Goal: Task Accomplishment & Management: Manage account settings

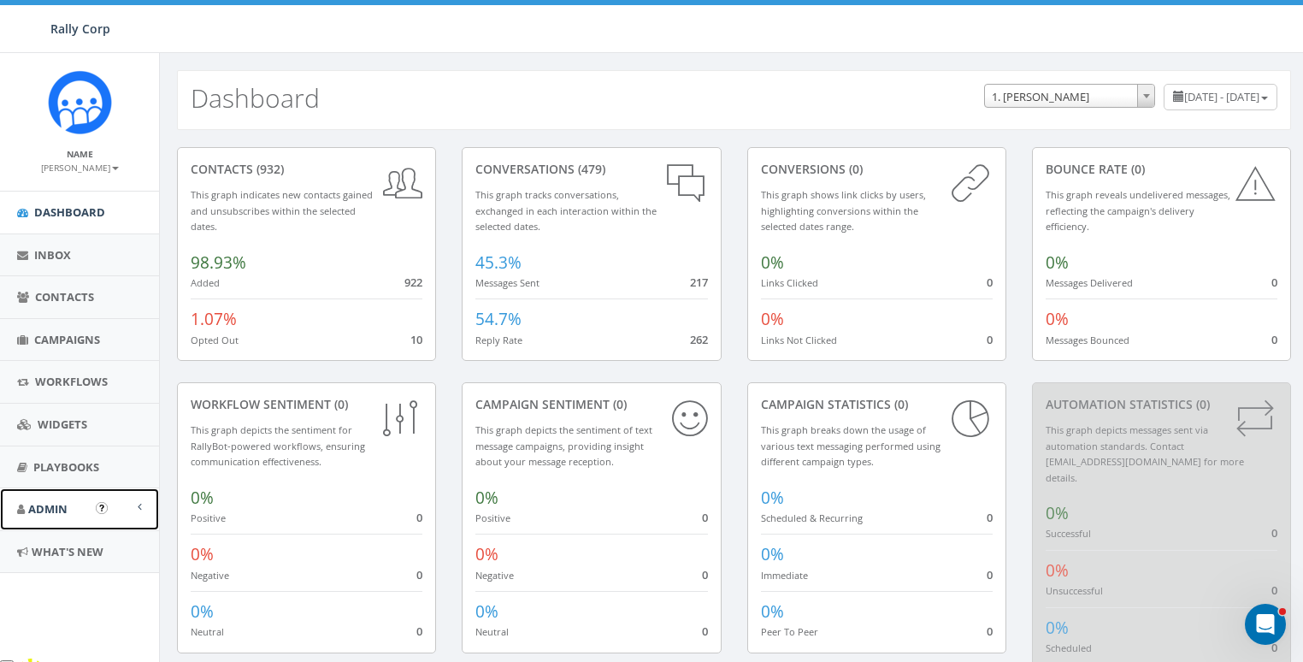
click at [47, 509] on span "Admin" at bounding box center [47, 508] width 39 height 15
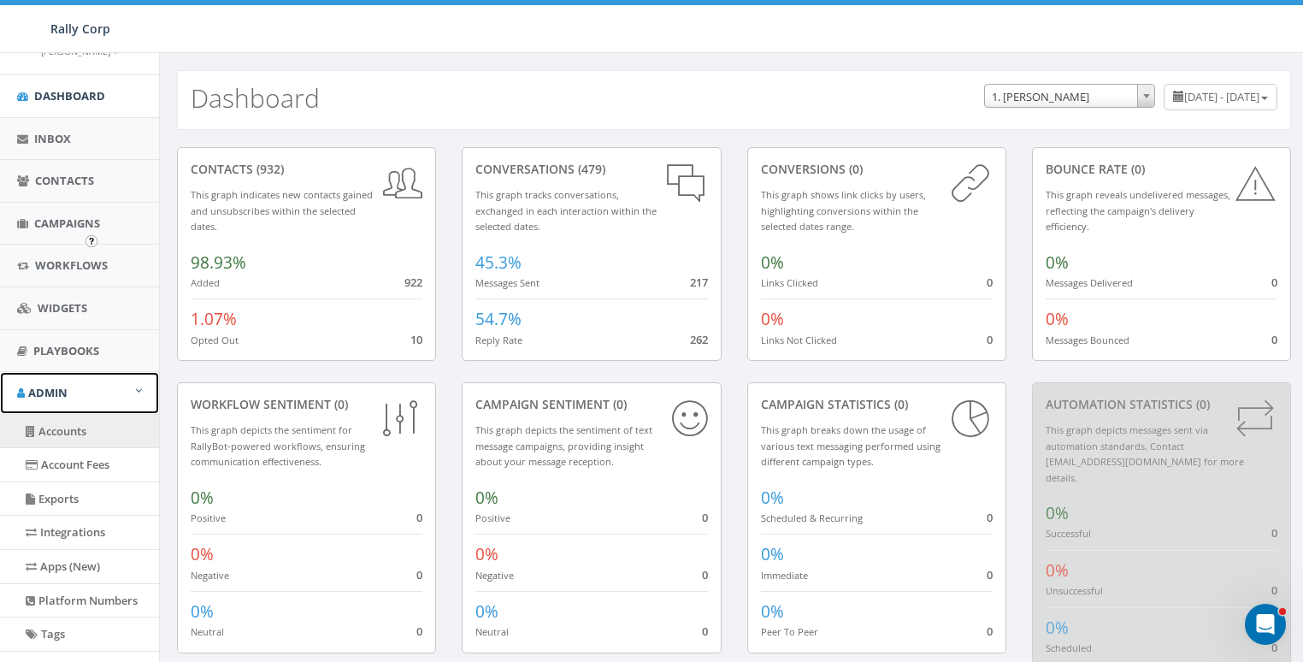
scroll to position [267, 0]
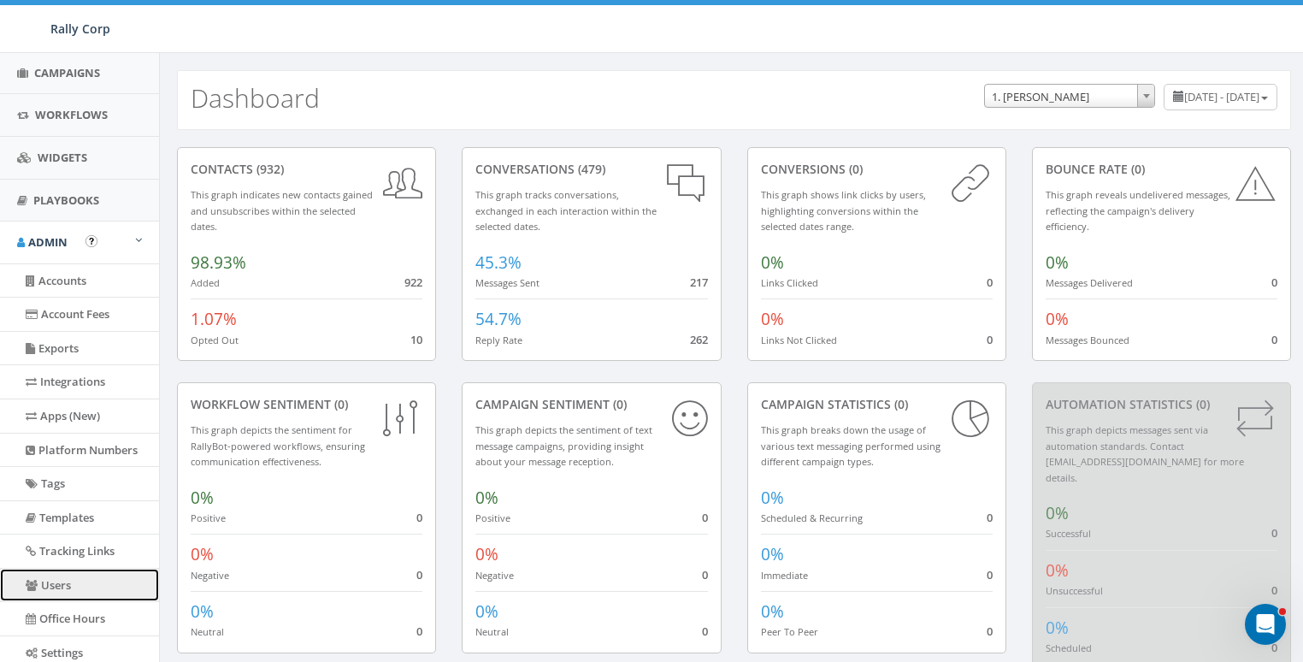
click at [57, 584] on link "Users" at bounding box center [79, 584] width 159 height 33
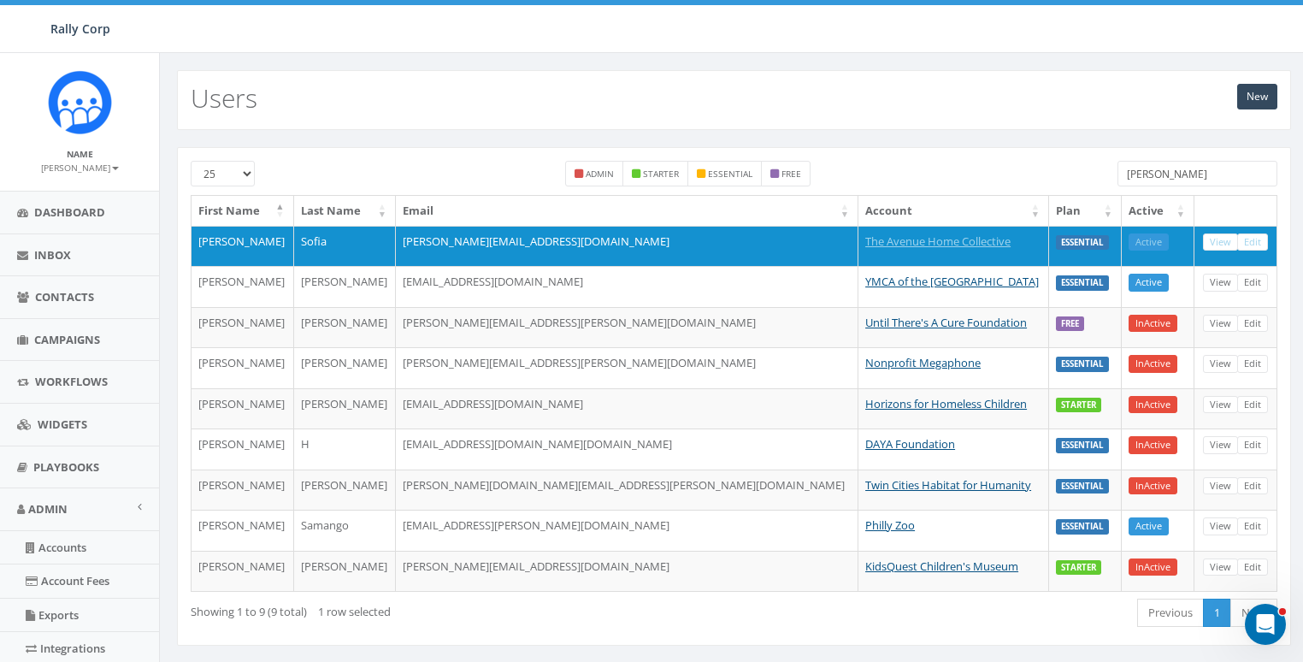
click at [1208, 171] on input "meliss" at bounding box center [1197, 174] width 160 height 26
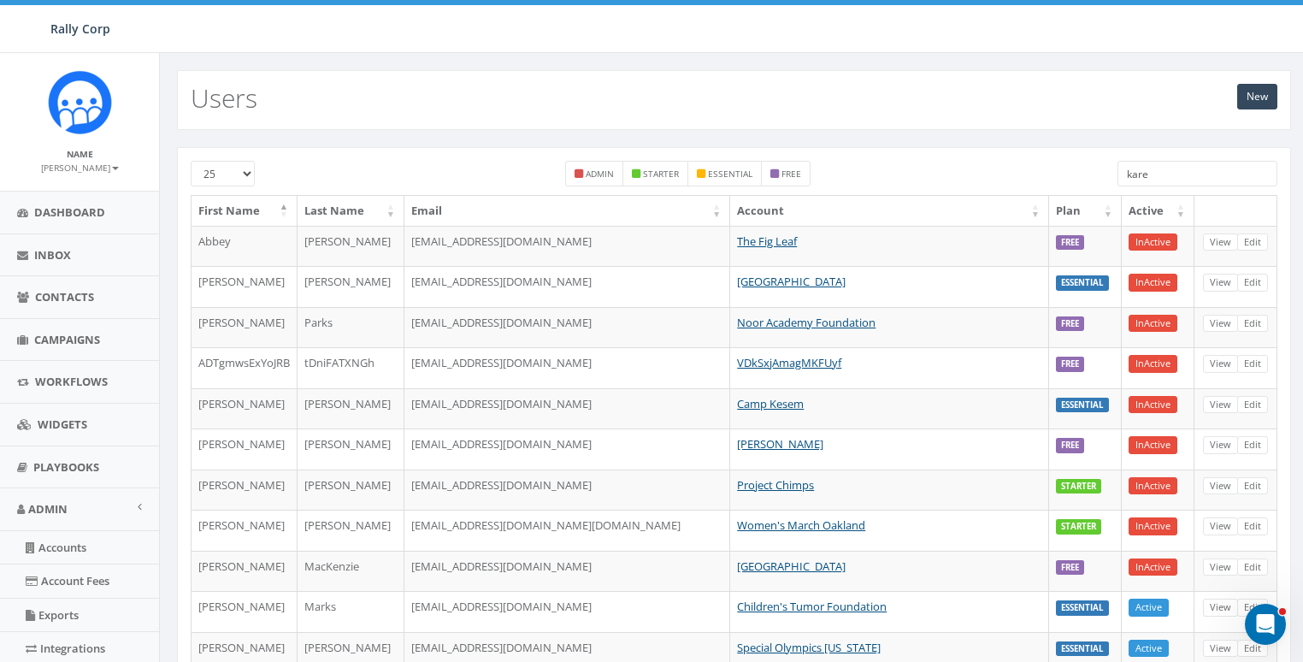
type input "karen"
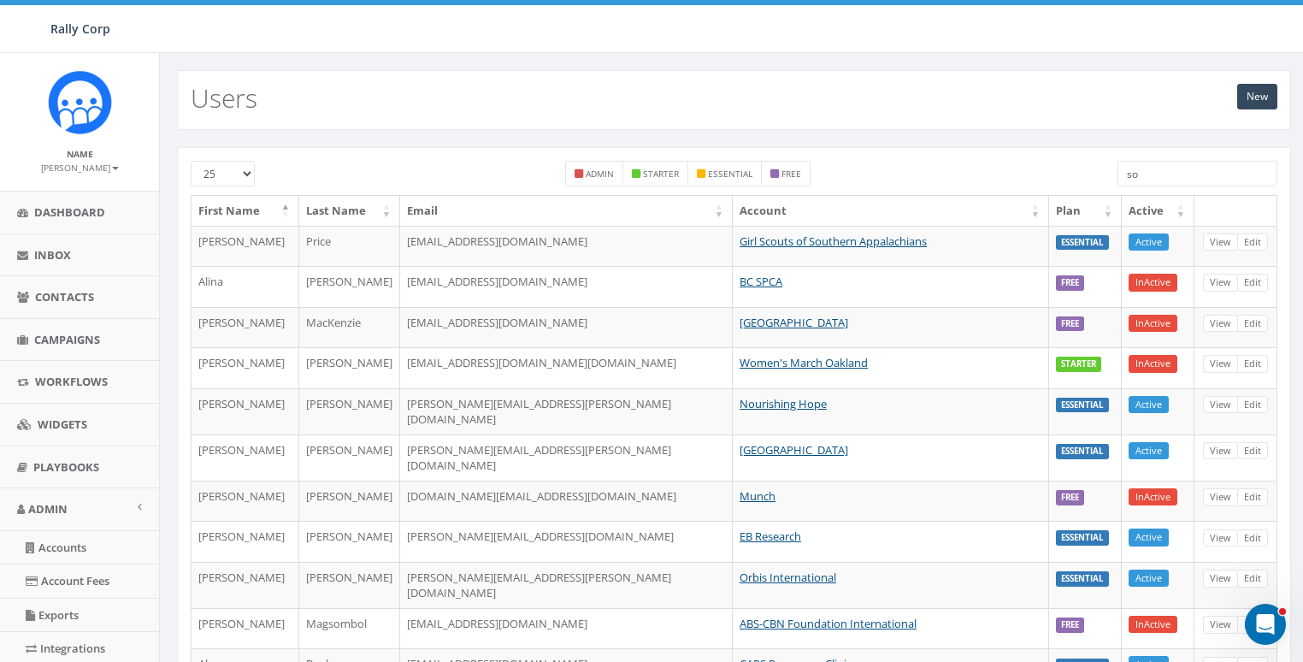
type input "s"
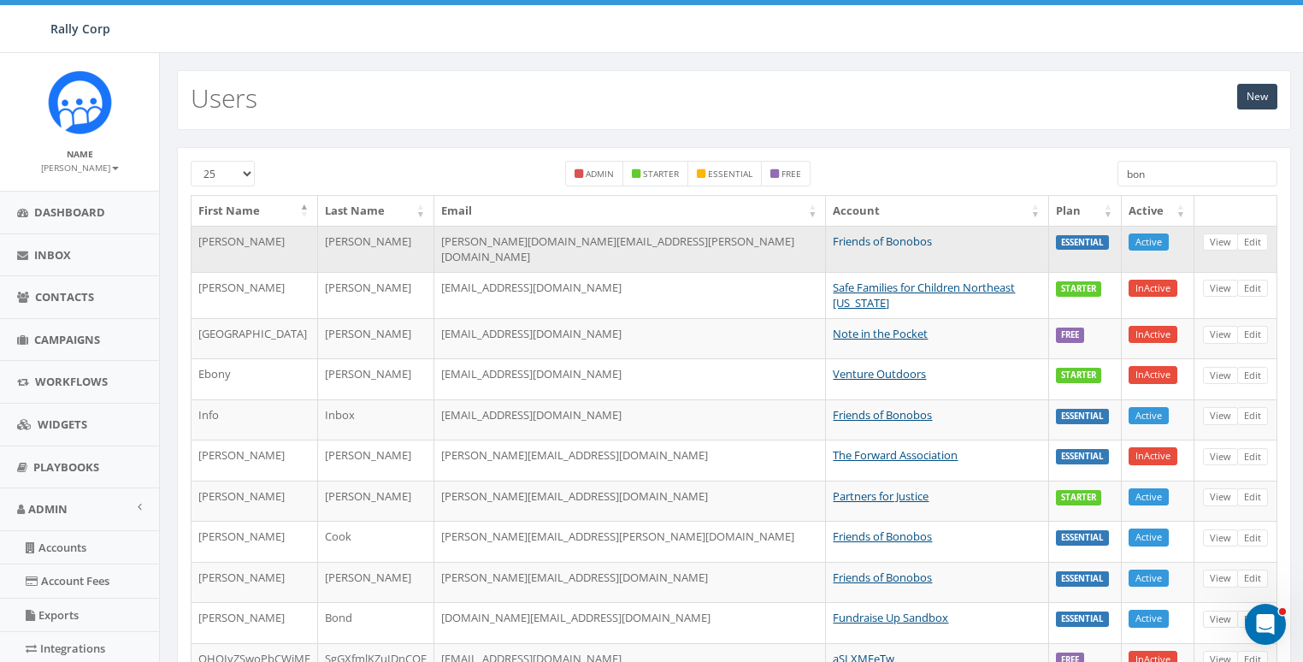
type input "bon"
click at [833, 241] on link "Friends of Bonobos" at bounding box center [882, 240] width 99 height 15
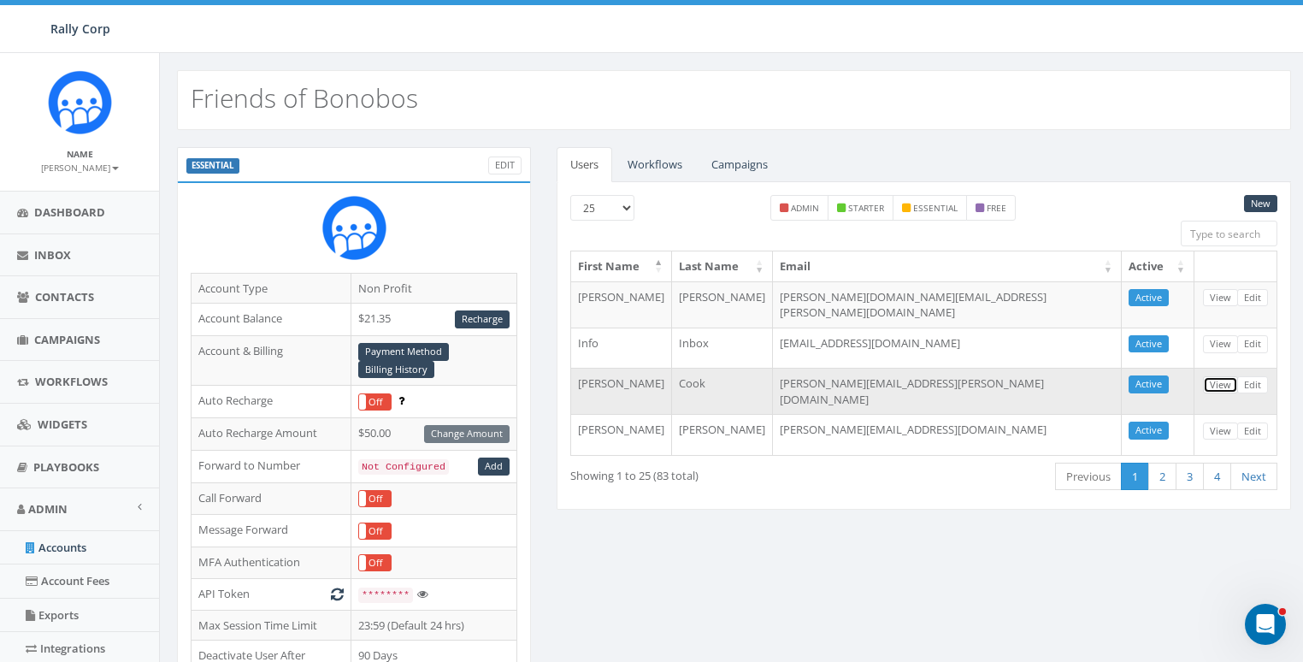
click at [1225, 377] on link "View" at bounding box center [1220, 385] width 35 height 18
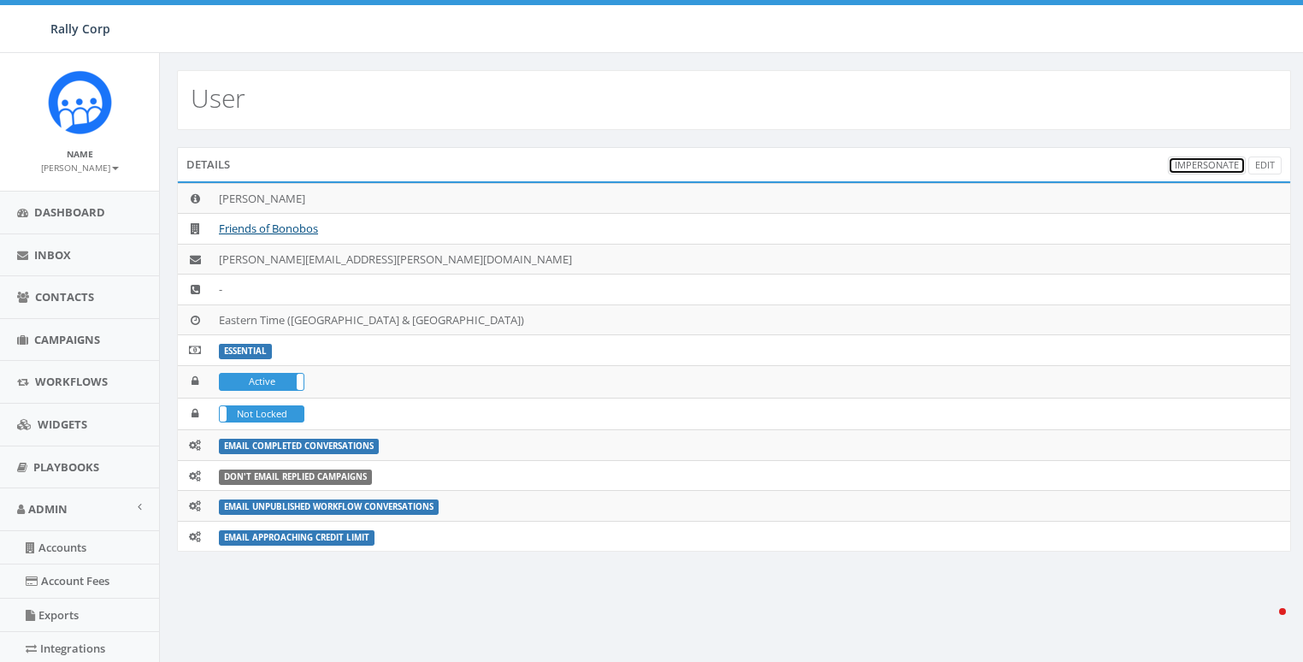
click at [1216, 162] on link "Impersonate" at bounding box center [1207, 165] width 78 height 18
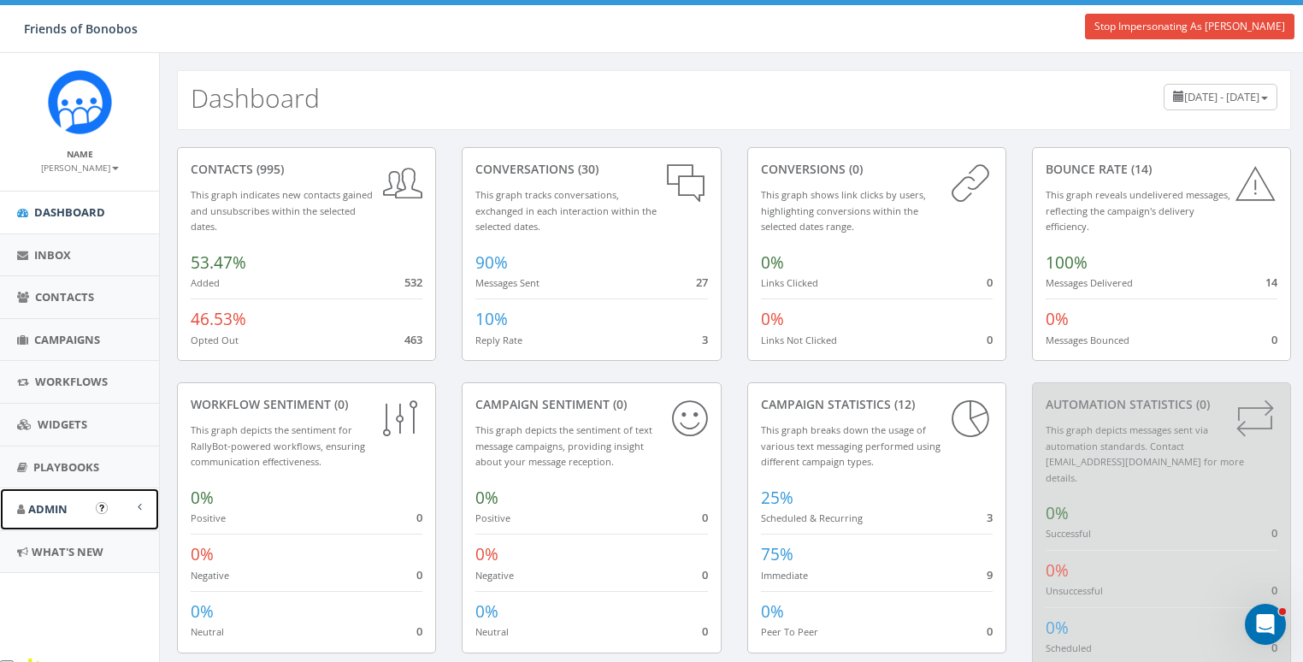
click at [44, 514] on span "Admin" at bounding box center [47, 508] width 39 height 15
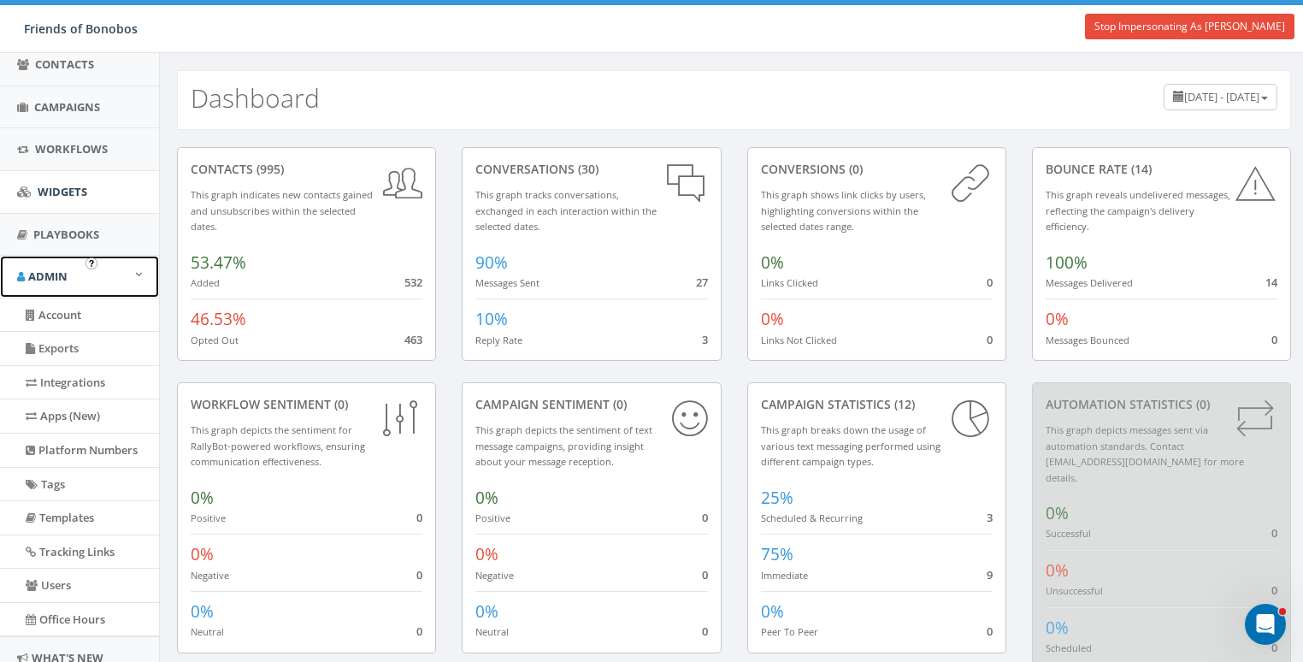
scroll to position [244, 0]
